Goal: Task Accomplishment & Management: Complete application form

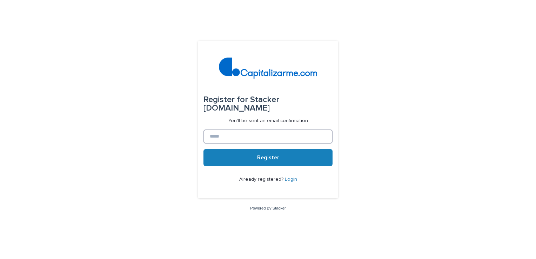
click at [275, 131] on input at bounding box center [268, 137] width 129 height 14
type input "**********"
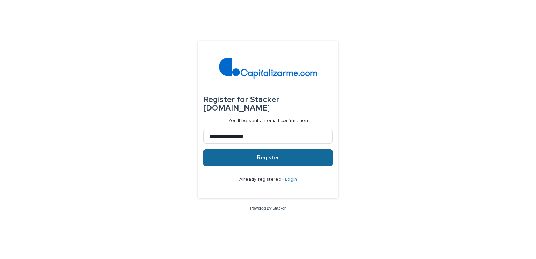
click at [277, 162] on button "Register" at bounding box center [268, 157] width 129 height 17
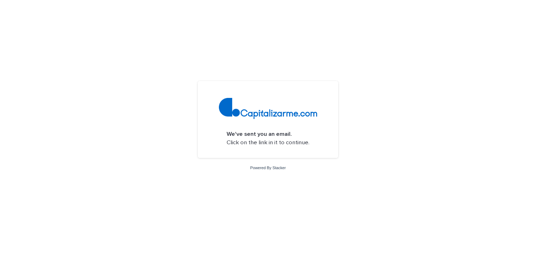
click at [284, 143] on p "We've sent you an email. Click on the link in it to continue." at bounding box center [268, 138] width 83 height 17
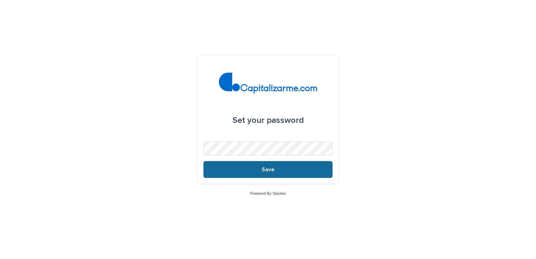
click at [250, 164] on button "Save" at bounding box center [268, 169] width 129 height 17
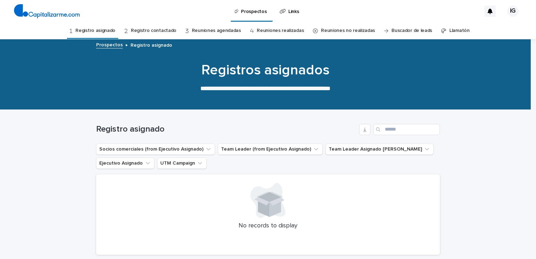
click at [170, 35] on link "Registro contactado" at bounding box center [154, 30] width 46 height 17
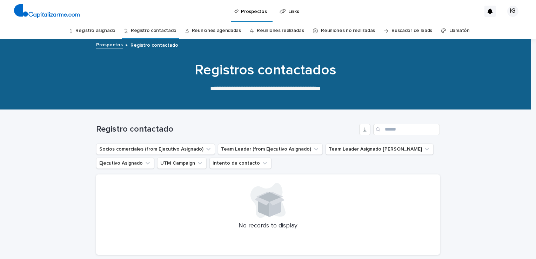
click at [209, 36] on link "Reuniones agendadas" at bounding box center [216, 30] width 49 height 17
